Goal: Navigation & Orientation: Find specific page/section

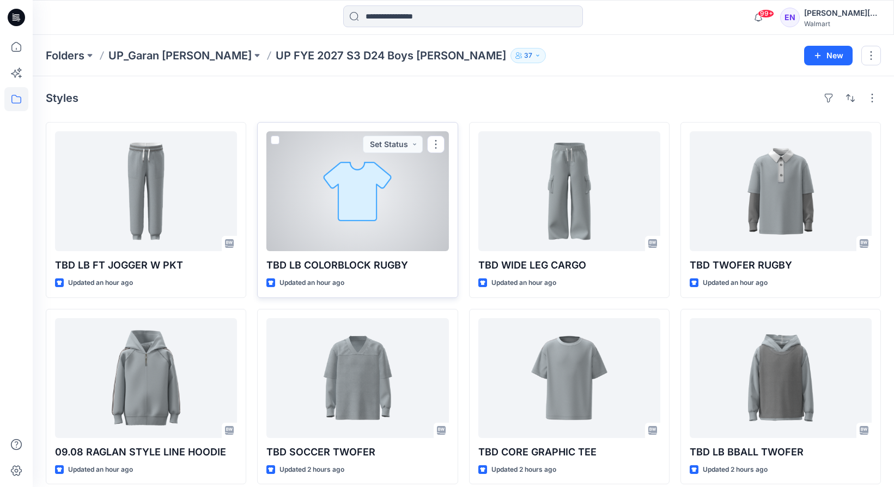
click at [346, 230] on div at bounding box center [357, 191] width 182 height 120
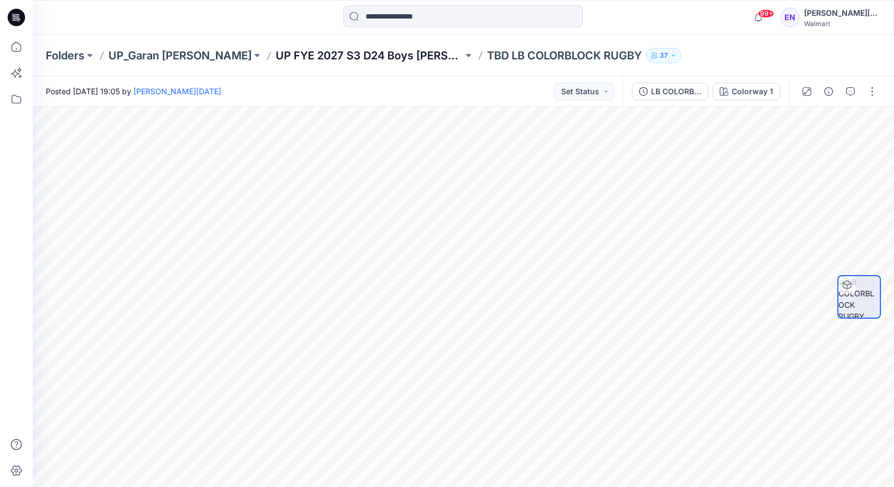
click at [327, 52] on p "UP FYE 2027 S3 D24 Boys [PERSON_NAME]" at bounding box center [369, 55] width 187 height 15
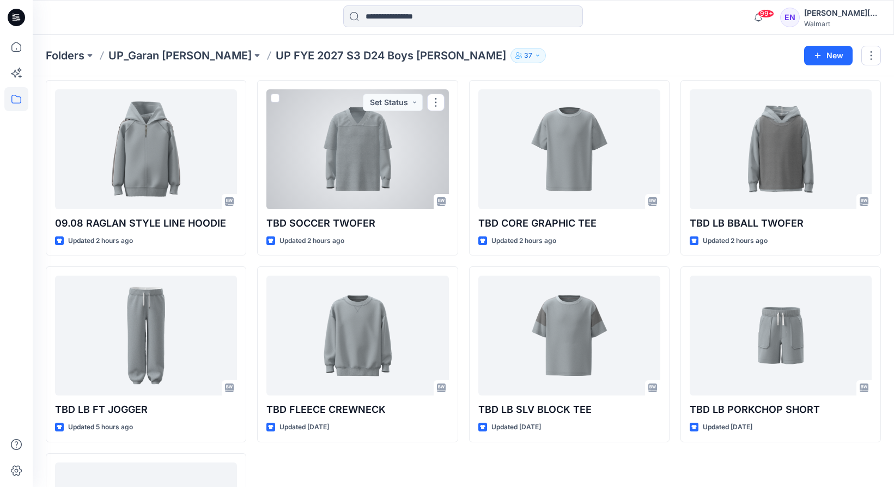
scroll to position [230, 0]
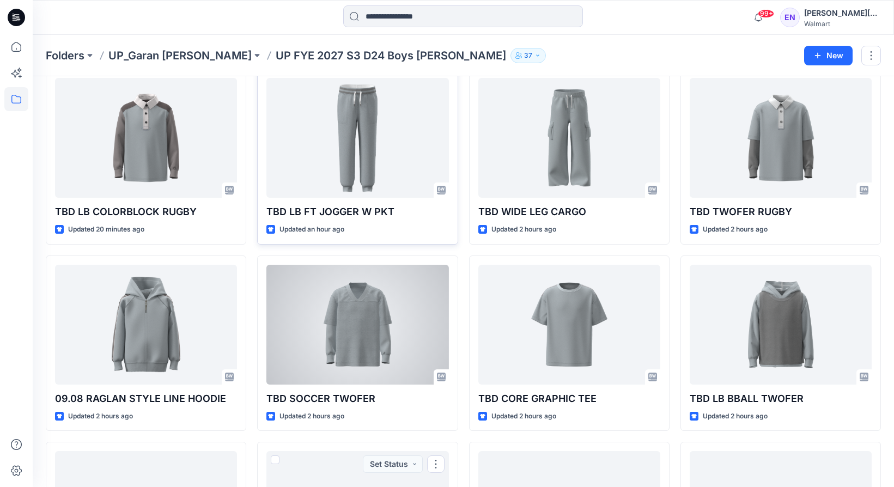
scroll to position [35, 0]
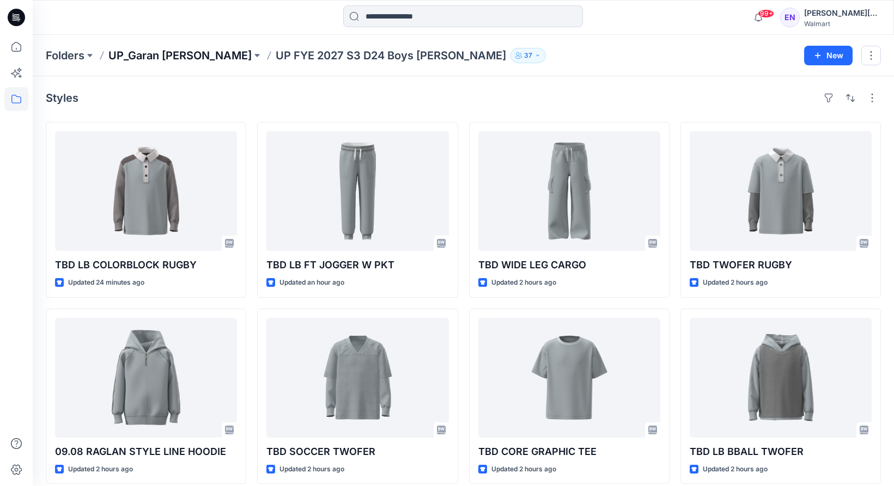
click at [133, 54] on p "UP_Garan [PERSON_NAME]" at bounding box center [179, 55] width 143 height 15
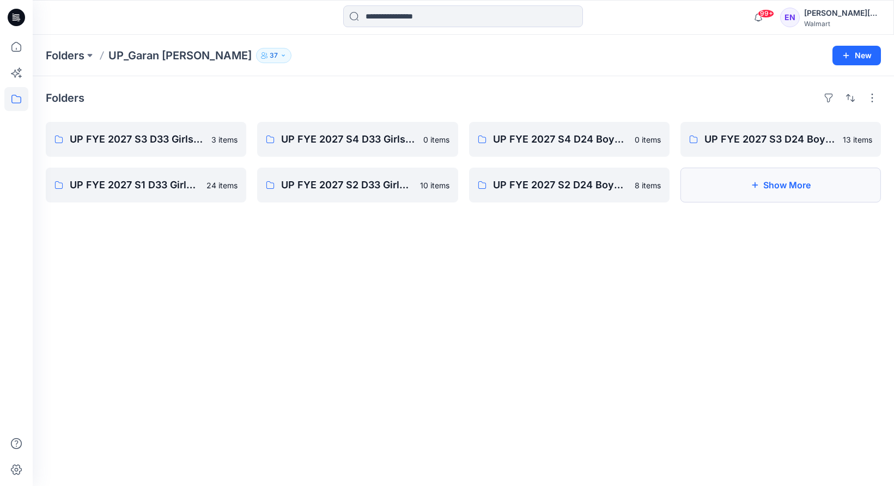
click at [722, 192] on button "Show More" at bounding box center [780, 185] width 200 height 35
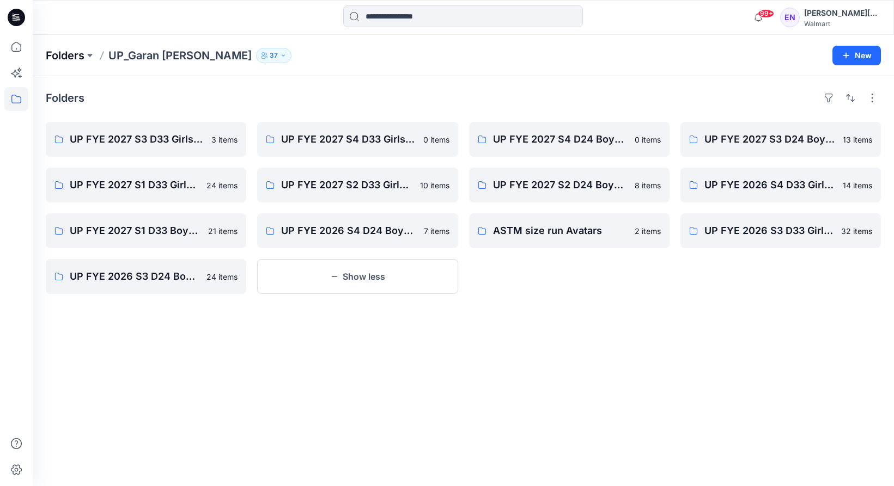
click at [80, 52] on p "Folders" at bounding box center [65, 55] width 39 height 15
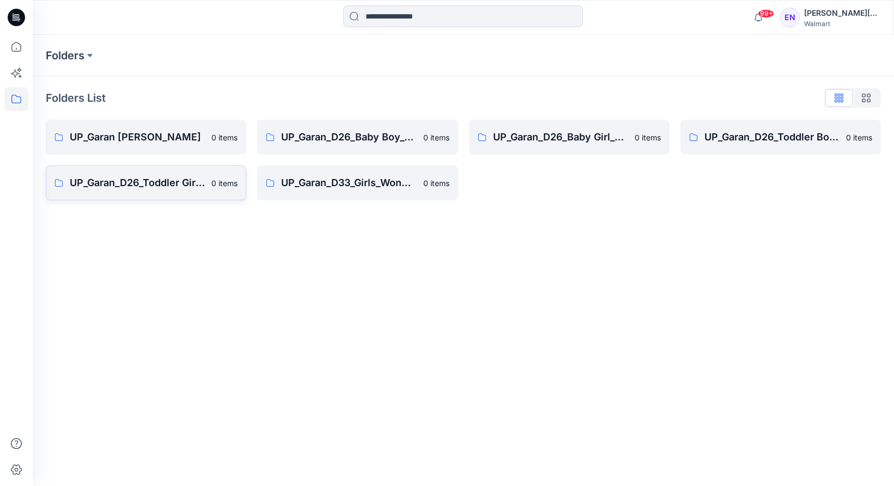
click at [191, 182] on p "UP_Garan_D26_Toddler Girl_Wonder_Nation" at bounding box center [137, 182] width 135 height 15
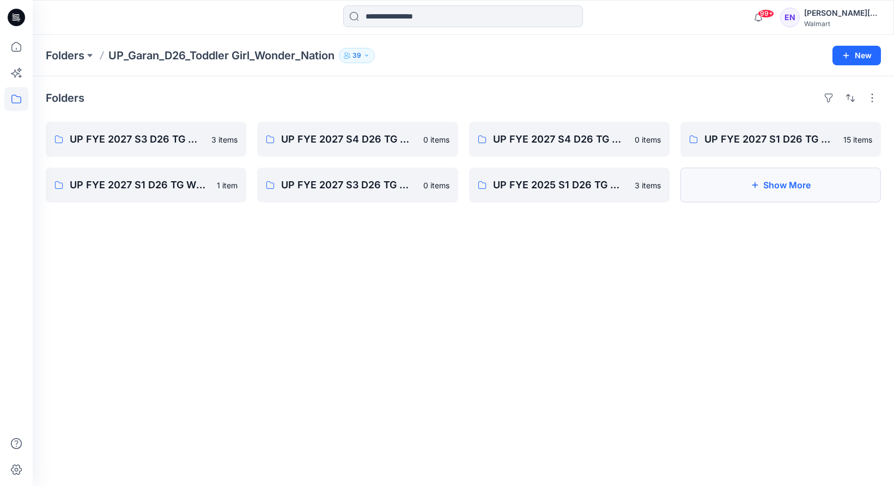
click at [771, 178] on button "Show More" at bounding box center [780, 185] width 200 height 35
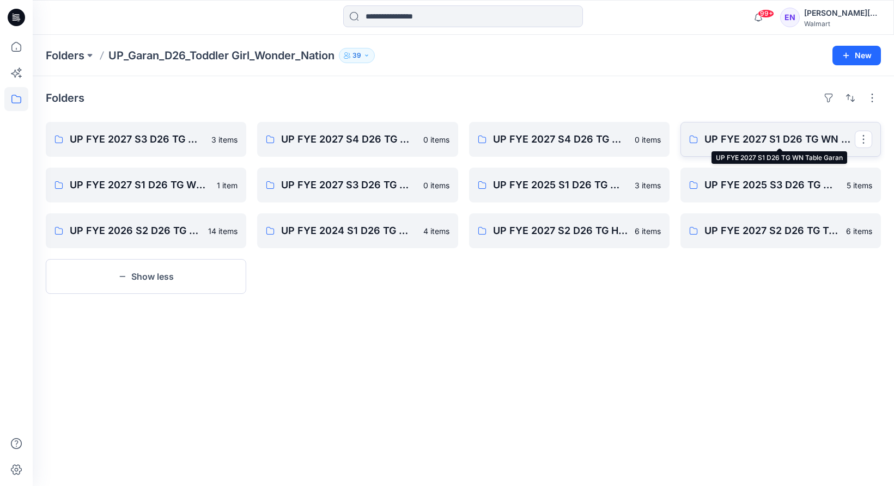
click at [745, 145] on p "UP FYE 2027 S1 D26 TG WN Table Garan" at bounding box center [779, 139] width 150 height 15
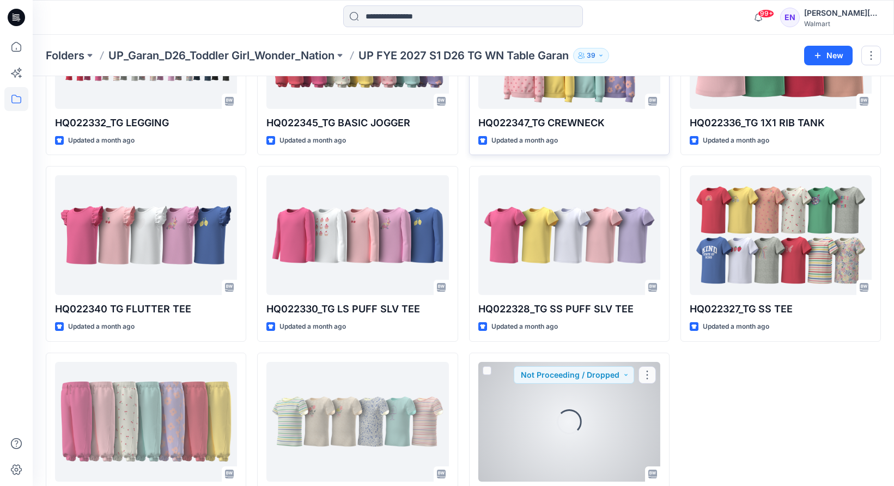
scroll to position [384, 0]
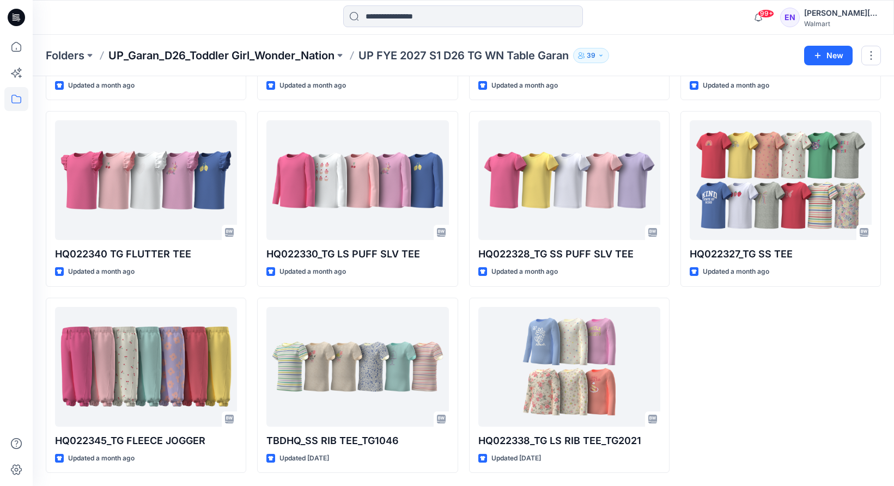
click at [242, 49] on p "UP_Garan_D26_Toddler Girl_Wonder_Nation" at bounding box center [221, 55] width 226 height 15
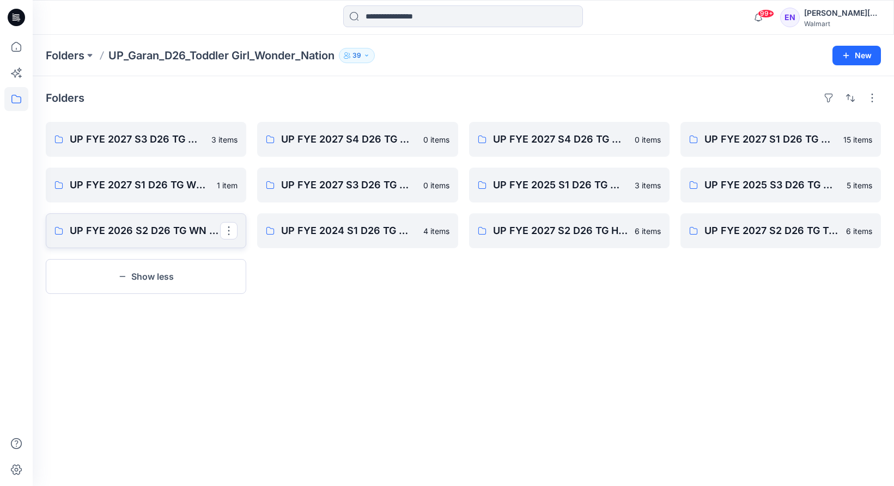
click at [163, 230] on p "UP FYE 2026 S2 D26 TG WN Garan" at bounding box center [145, 230] width 150 height 15
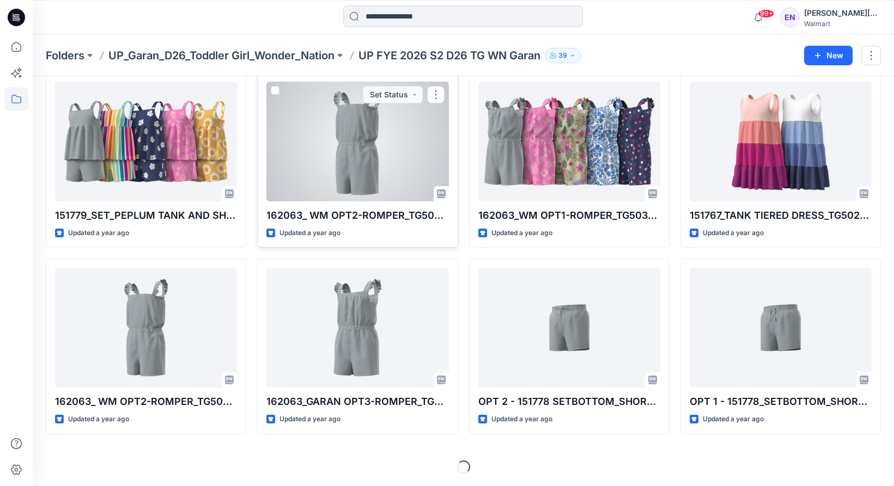
scroll to position [384, 0]
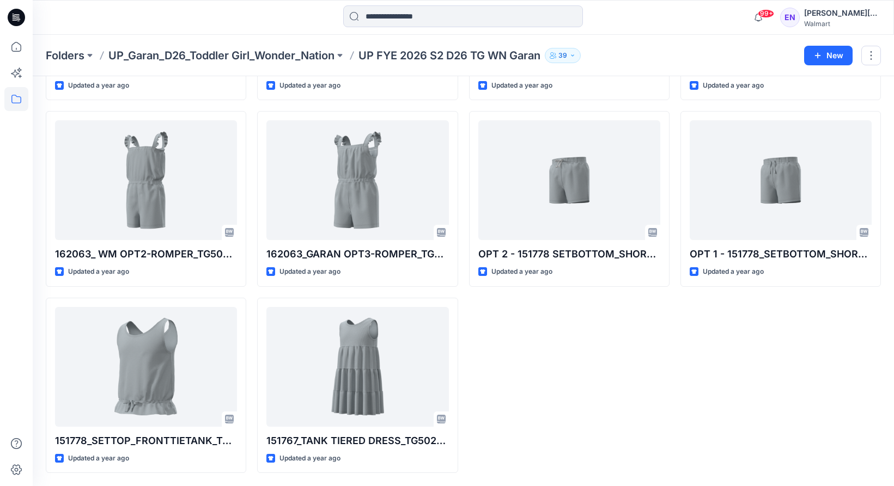
click at [229, 51] on p "UP_Garan_D26_Toddler Girl_Wonder_Nation" at bounding box center [221, 55] width 226 height 15
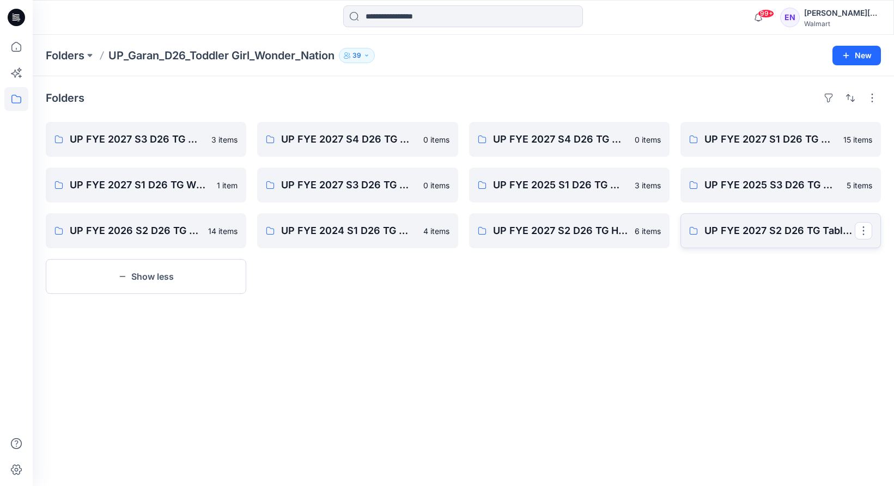
click at [688, 229] on link "UP FYE 2027 S2 D26 TG Table Garan" at bounding box center [780, 230] width 200 height 35
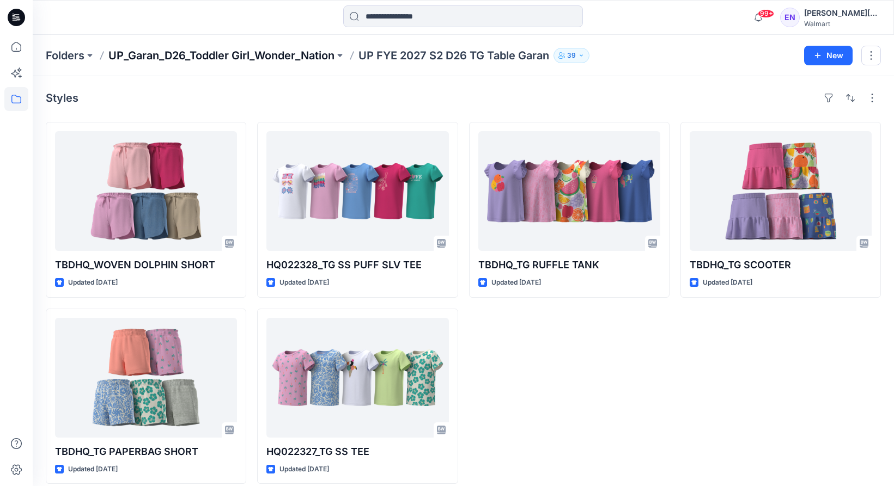
click at [219, 58] on p "UP_Garan_D26_Toddler Girl_Wonder_Nation" at bounding box center [221, 55] width 226 height 15
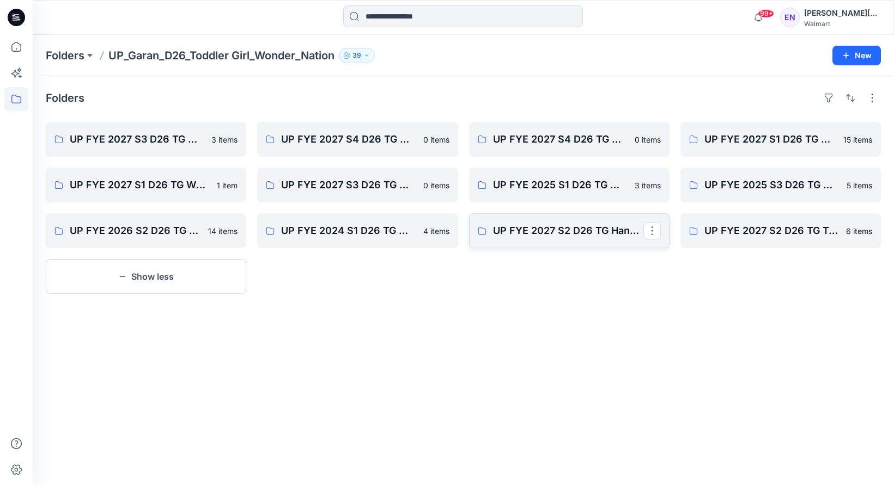
click at [519, 241] on link "UP FYE 2027 S2 D26 TG Hanging Garan" at bounding box center [569, 230] width 200 height 35
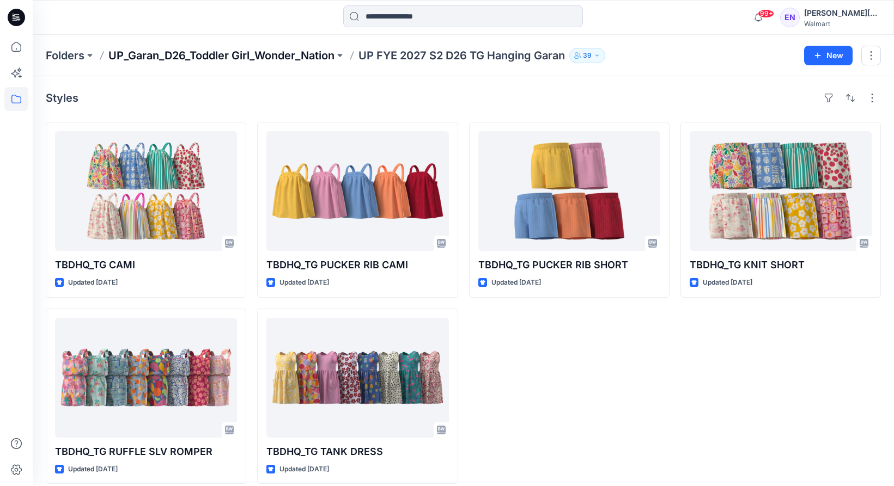
click at [284, 58] on p "UP_Garan_D26_Toddler Girl_Wonder_Nation" at bounding box center [221, 55] width 226 height 15
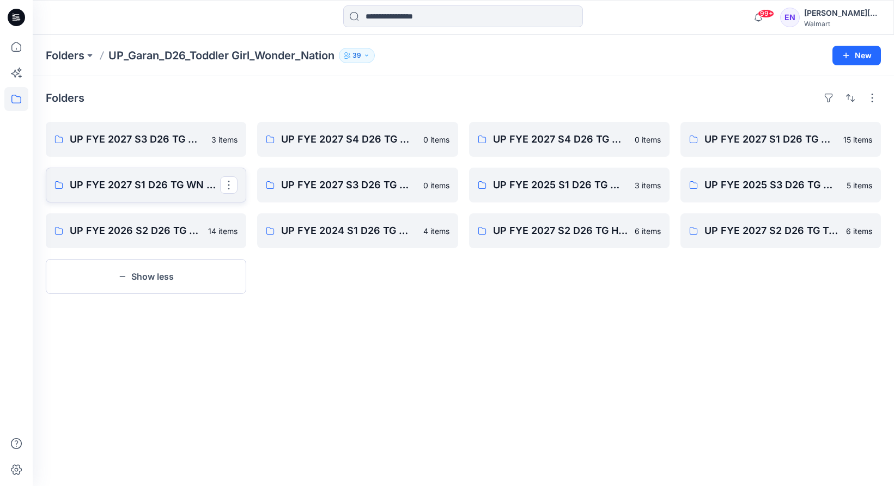
click at [193, 178] on p "UP FYE 2027 S1 D26 TG WN Hanging Garan" at bounding box center [145, 185] width 150 height 15
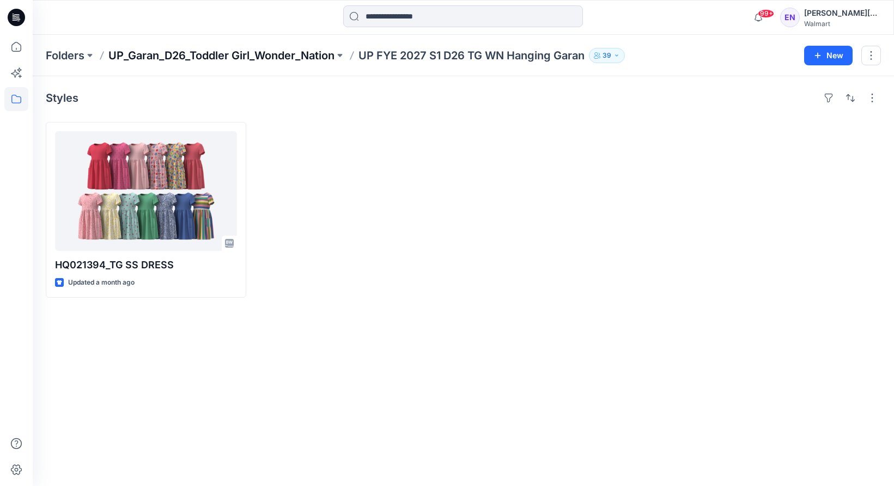
click at [216, 61] on p "UP_Garan_D26_Toddler Girl_Wonder_Nation" at bounding box center [221, 55] width 226 height 15
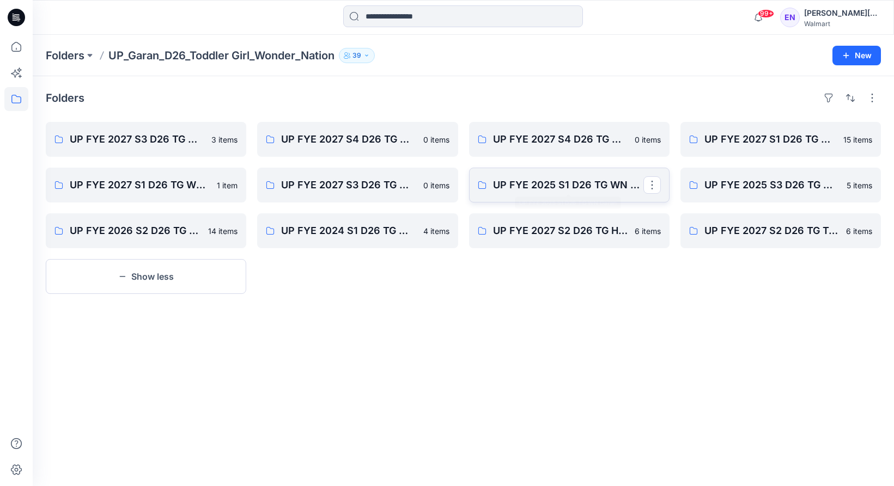
click at [566, 186] on p "UP FYE 2025 S1 D26 TG WN Garan" at bounding box center [568, 185] width 150 height 15
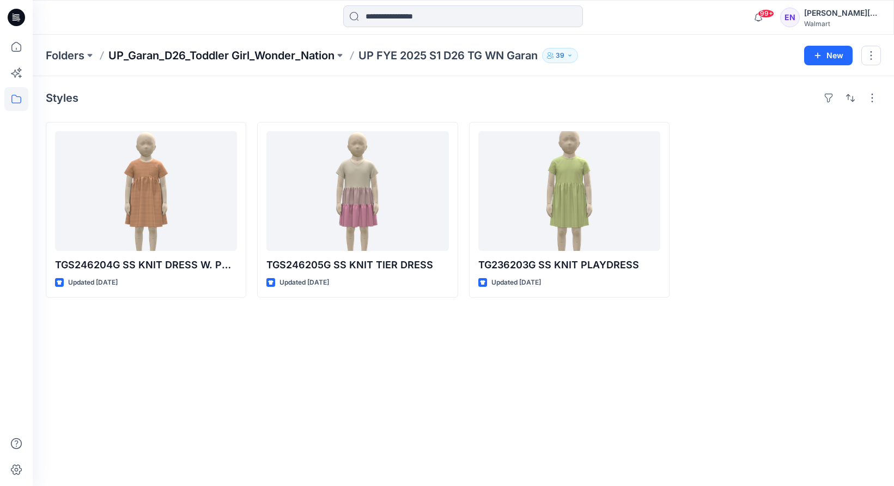
click at [311, 59] on p "UP_Garan_D26_Toddler Girl_Wonder_Nation" at bounding box center [221, 55] width 226 height 15
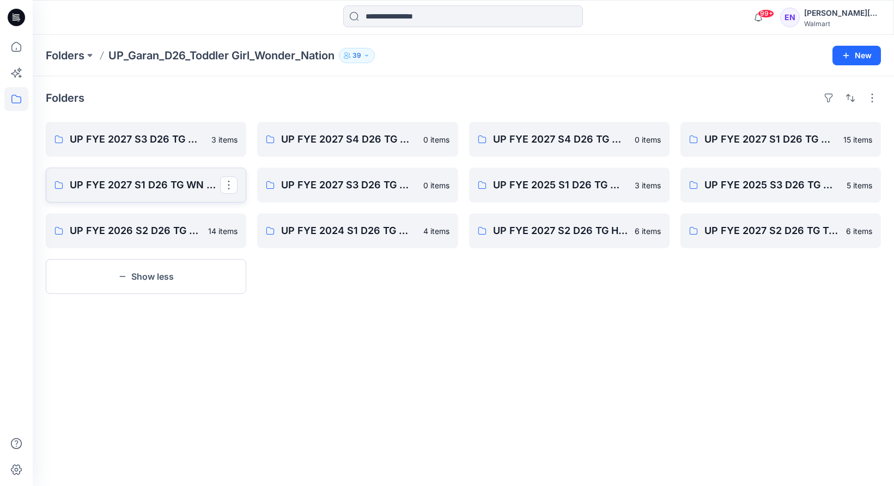
click at [166, 193] on link "UP FYE 2027 S1 D26 TG WN Hanging Garan" at bounding box center [146, 185] width 200 height 35
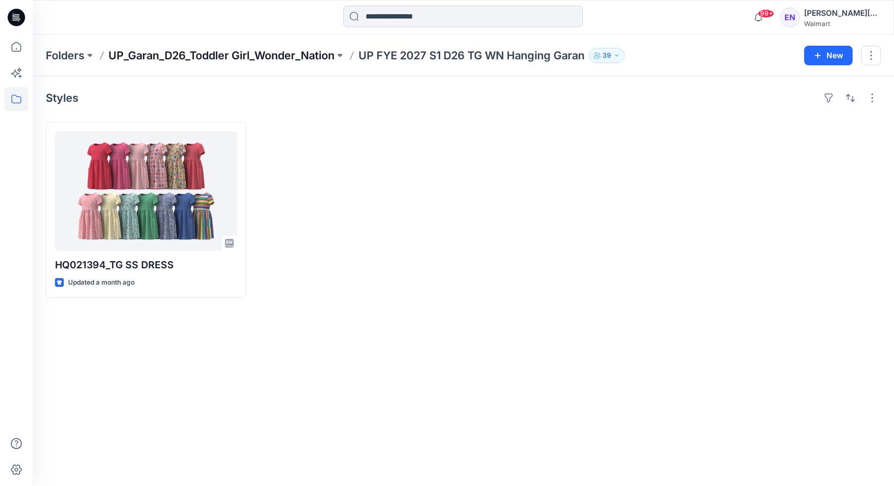
click at [207, 55] on p "UP_Garan_D26_Toddler Girl_Wonder_Nation" at bounding box center [221, 55] width 226 height 15
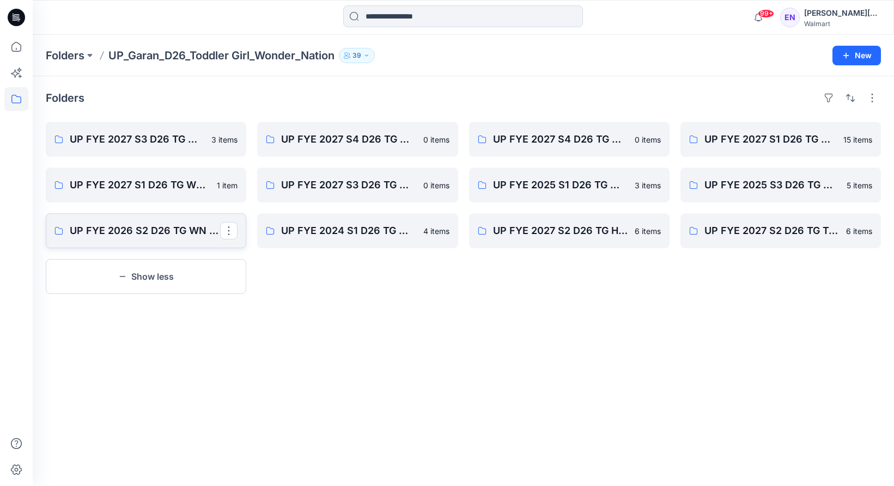
click at [162, 231] on p "UP FYE 2026 S2 D26 TG WN Garan" at bounding box center [145, 230] width 150 height 15
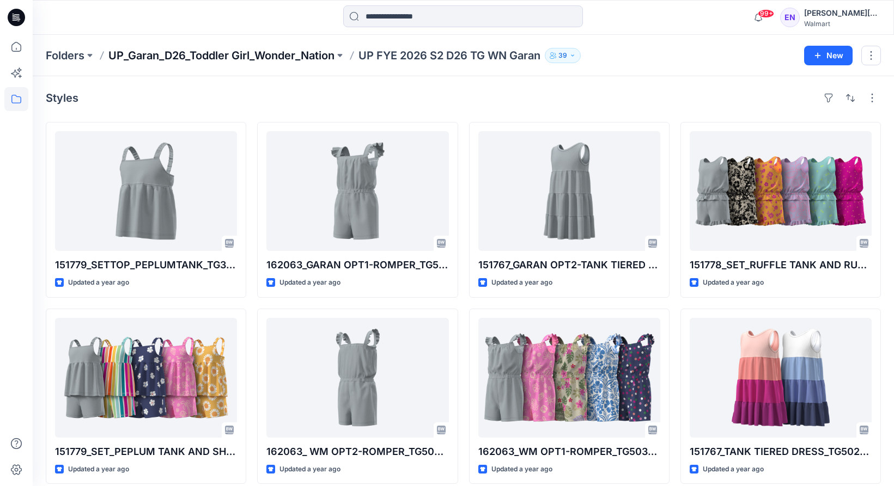
click at [262, 54] on p "UP_Garan_D26_Toddler Girl_Wonder_Nation" at bounding box center [221, 55] width 226 height 15
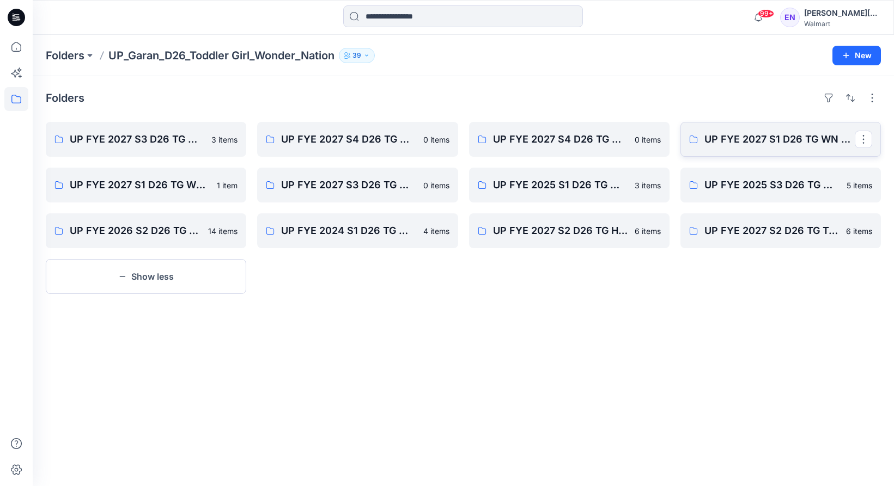
click at [734, 144] on p "UP FYE 2027 S1 D26 TG WN Table Garan" at bounding box center [779, 139] width 150 height 15
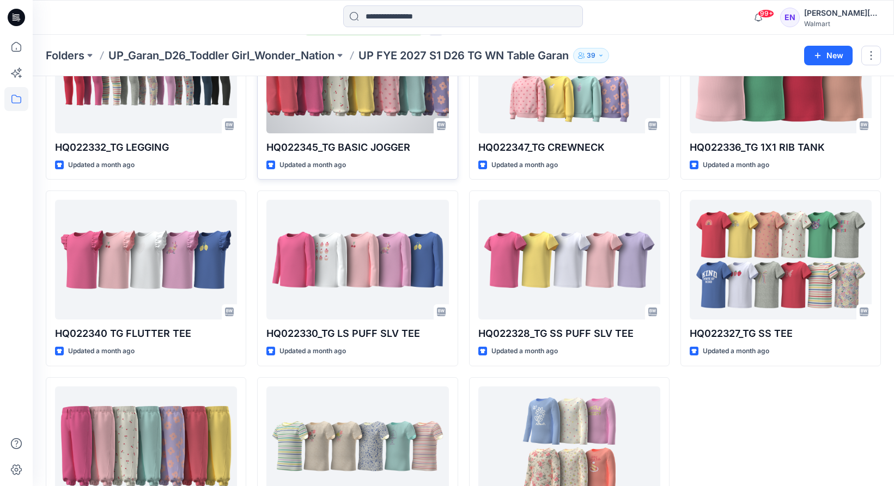
scroll to position [384, 0]
